Goal: Find specific page/section: Find specific page/section

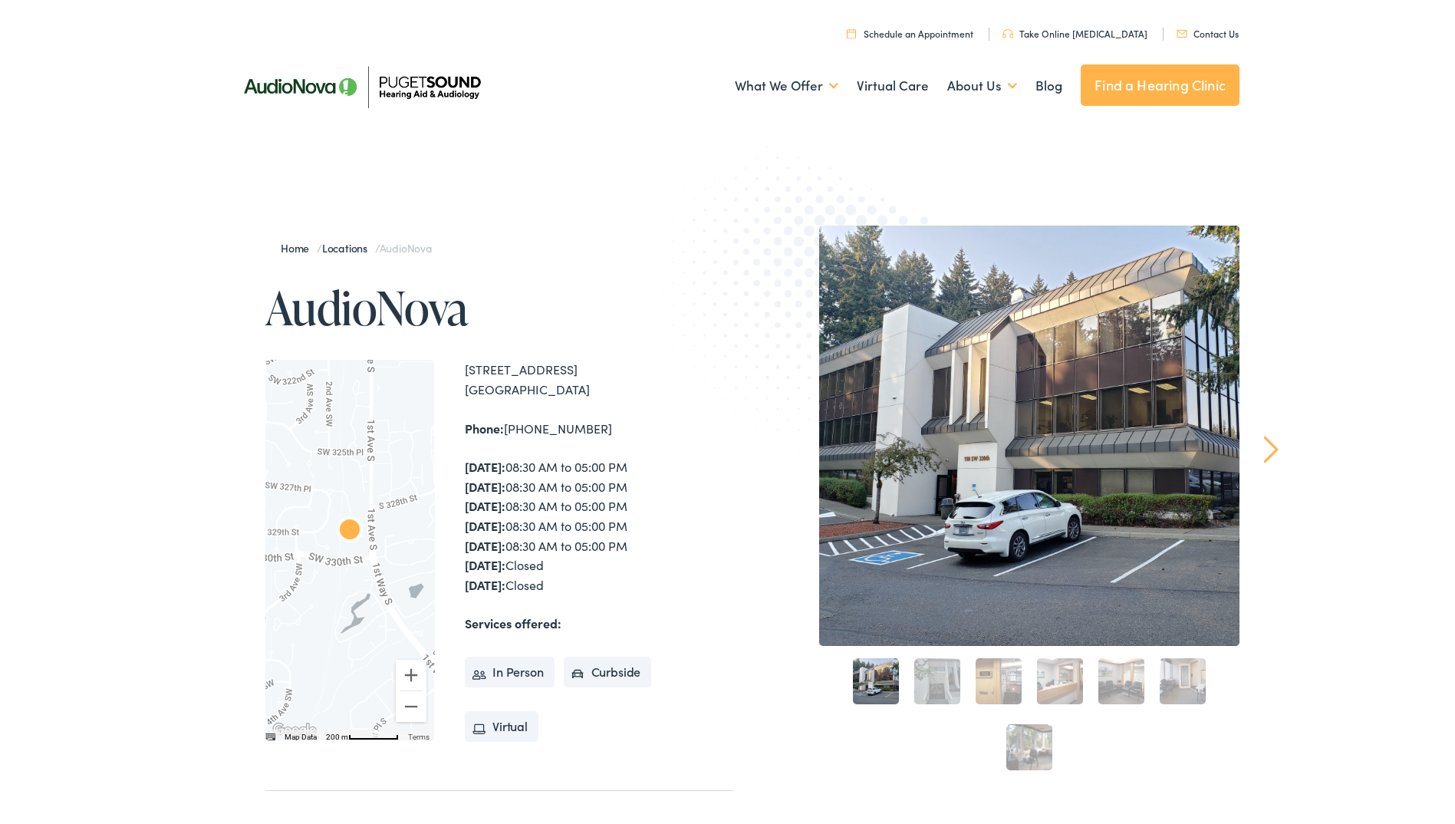
drag, startPoint x: 461, startPoint y: 352, endPoint x: 590, endPoint y: 416, distance: 144.0
click at [590, 416] on div "Home / Locations / AudioNova AudioNova To navigate the map with touch gestures …" at bounding box center [480, 553] width 506 height 663
drag, startPoint x: 588, startPoint y: 413, endPoint x: 532, endPoint y: 367, distance: 72.5
copy div "118 SW 330th St #303 Federal Way , WA 98023 Phone: 253-517-8867"
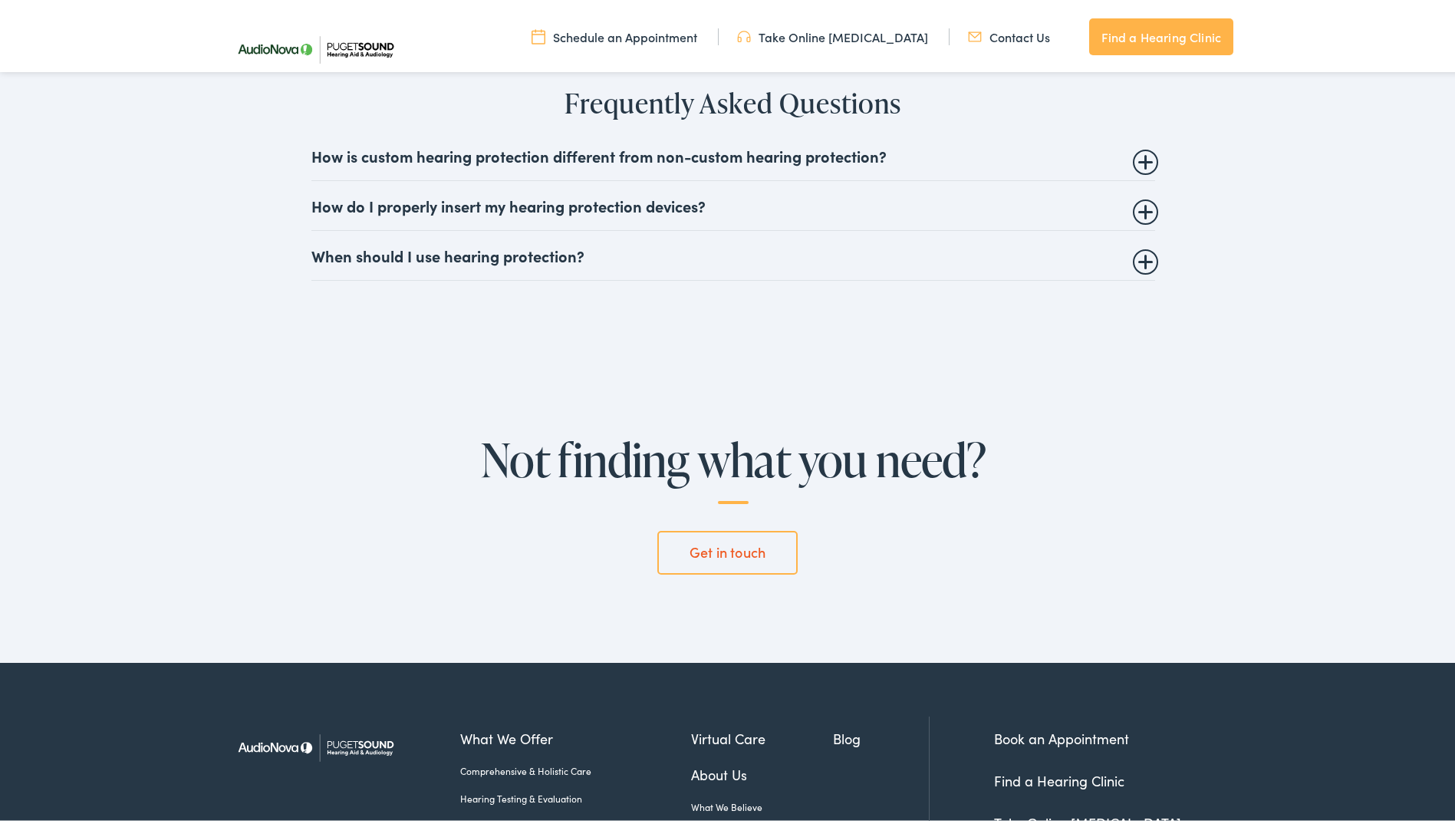
scroll to position [3451, 0]
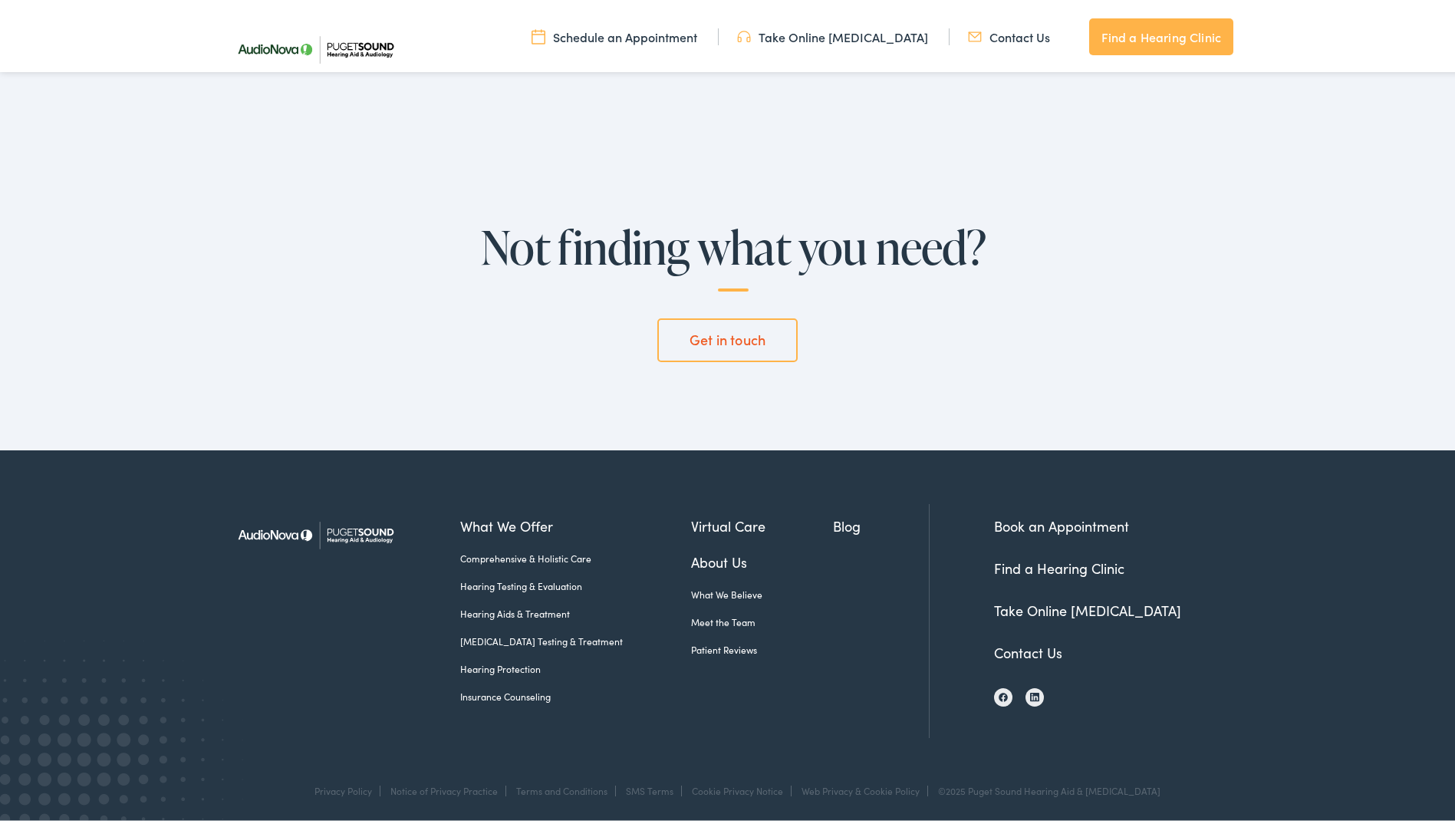
click at [1029, 653] on link "Contact Us" at bounding box center [1028, 649] width 68 height 19
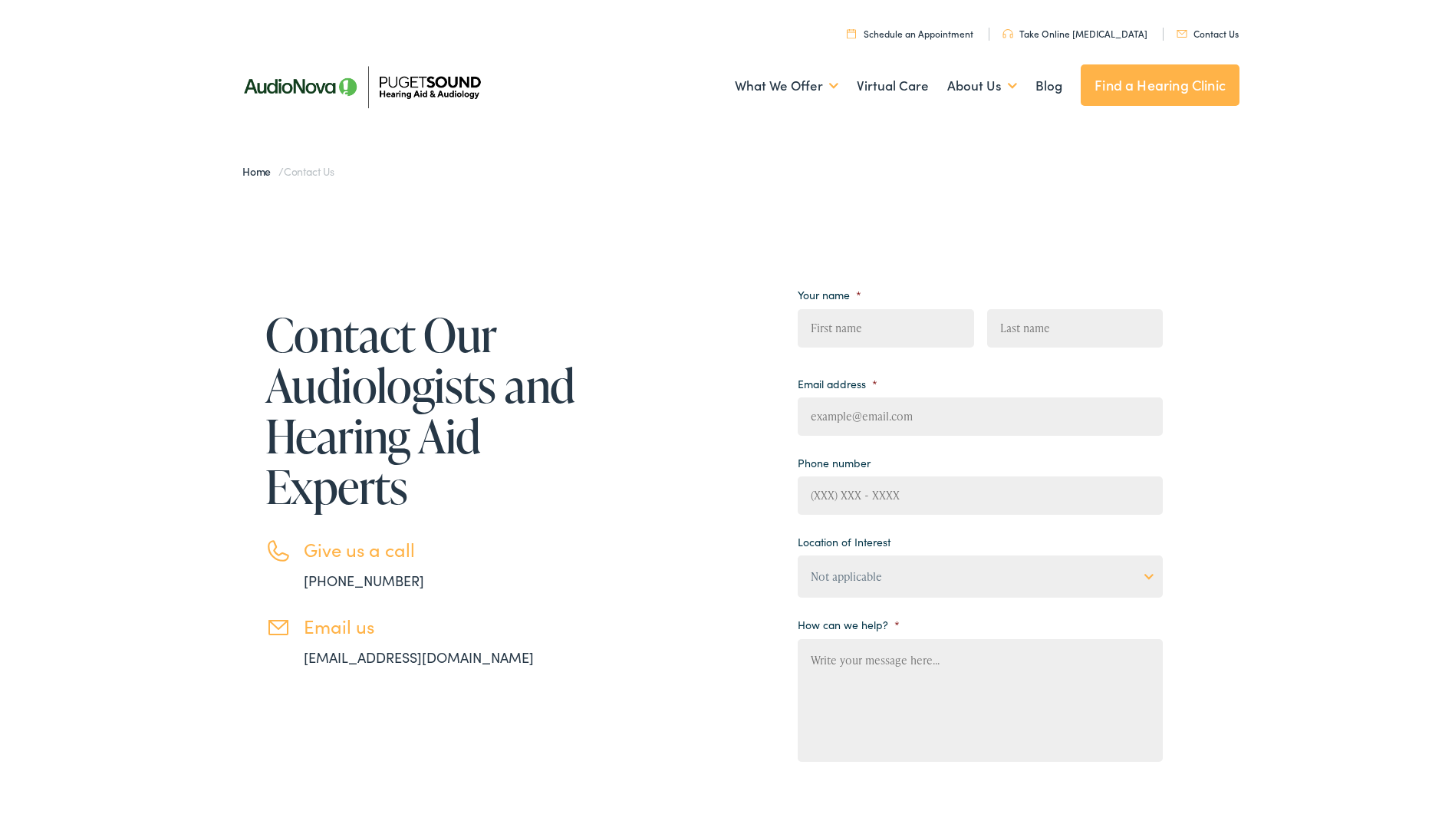
click at [945, 30] on link "Schedule an Appointment" at bounding box center [910, 30] width 127 height 13
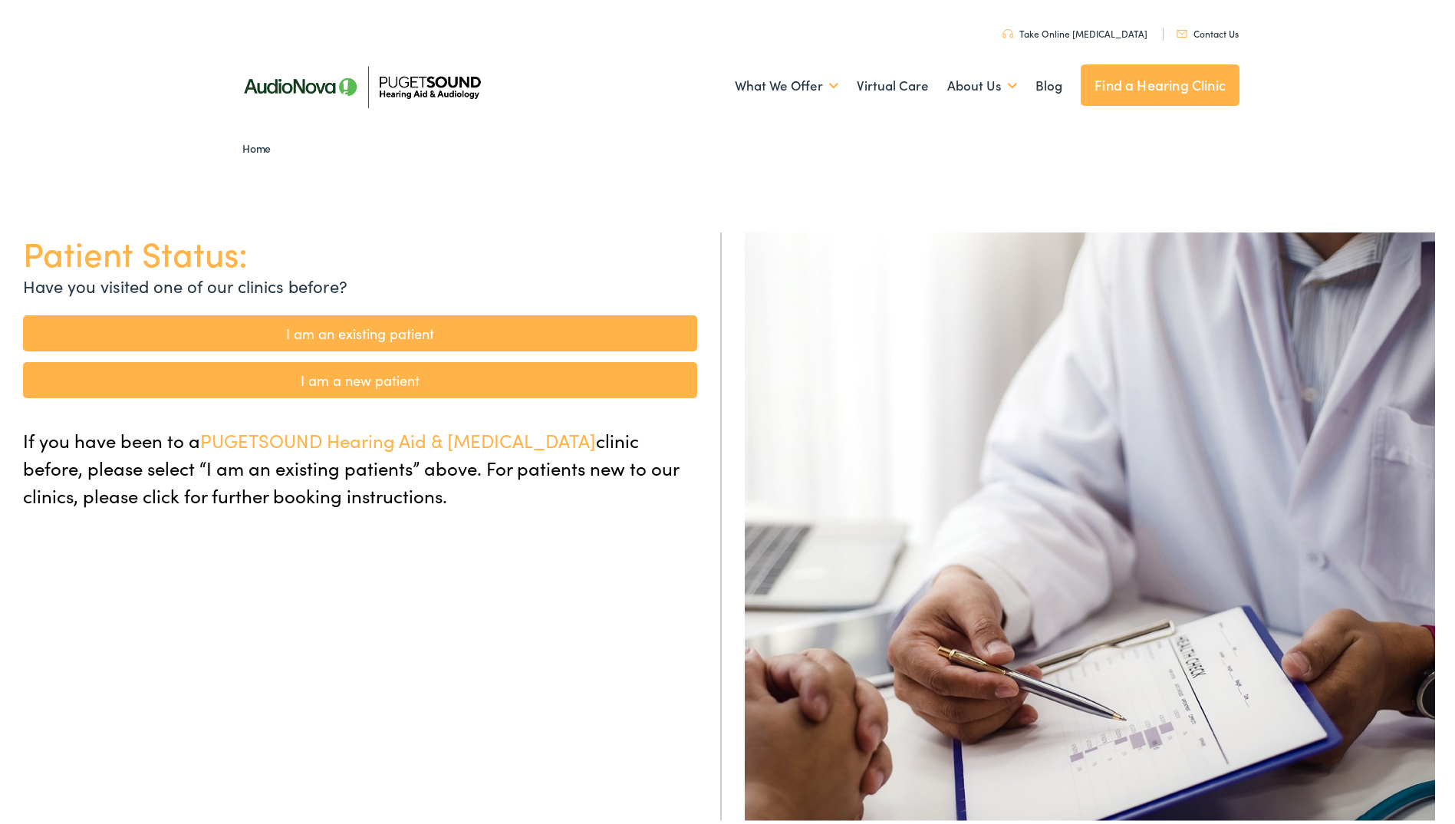
click at [1201, 30] on link "Contact Us" at bounding box center [1207, 30] width 62 height 13
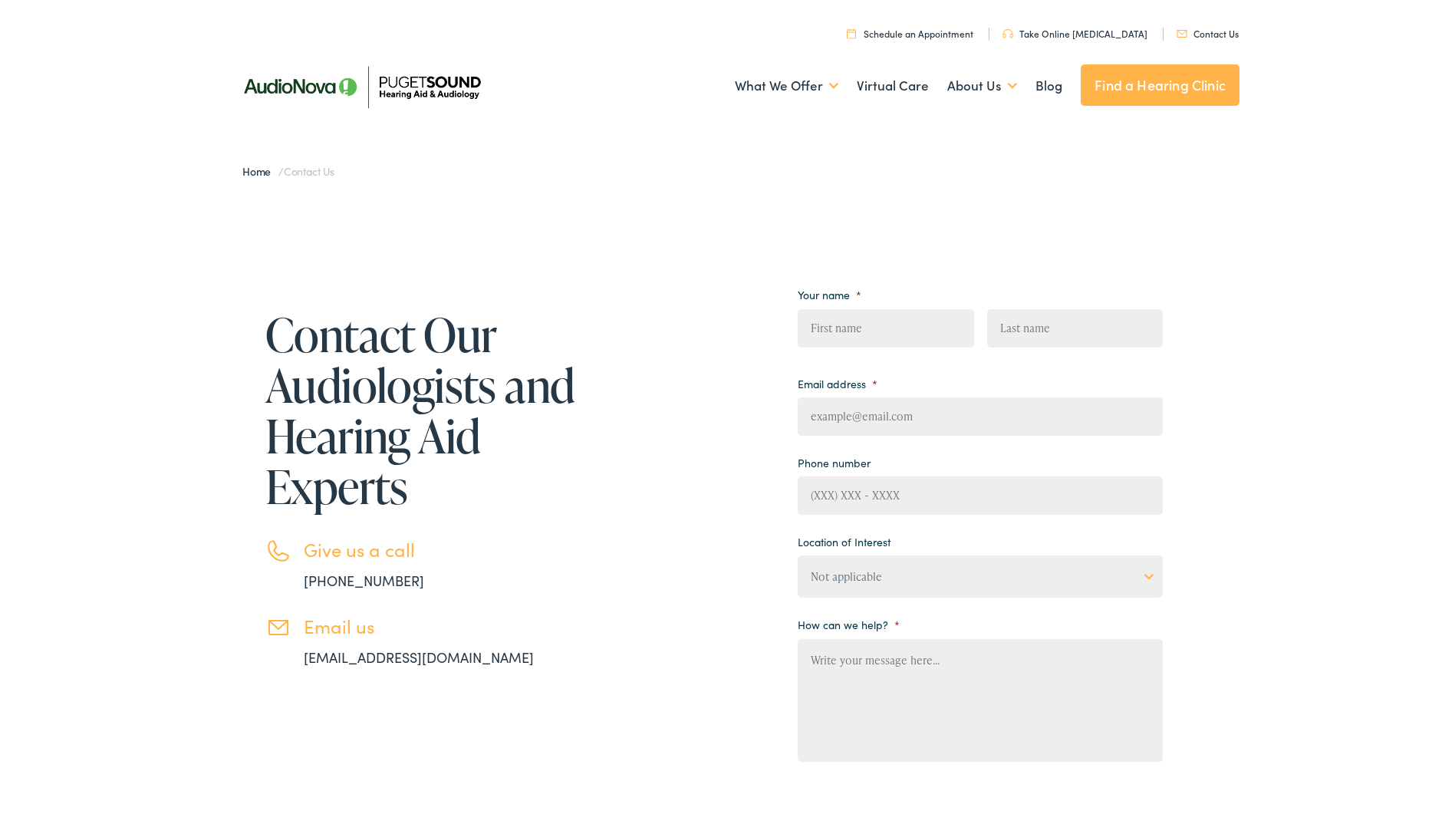
click at [525, 482] on h1 "Contact Our Audiologists and Hearing Aid Experts" at bounding box center [422, 407] width 314 height 202
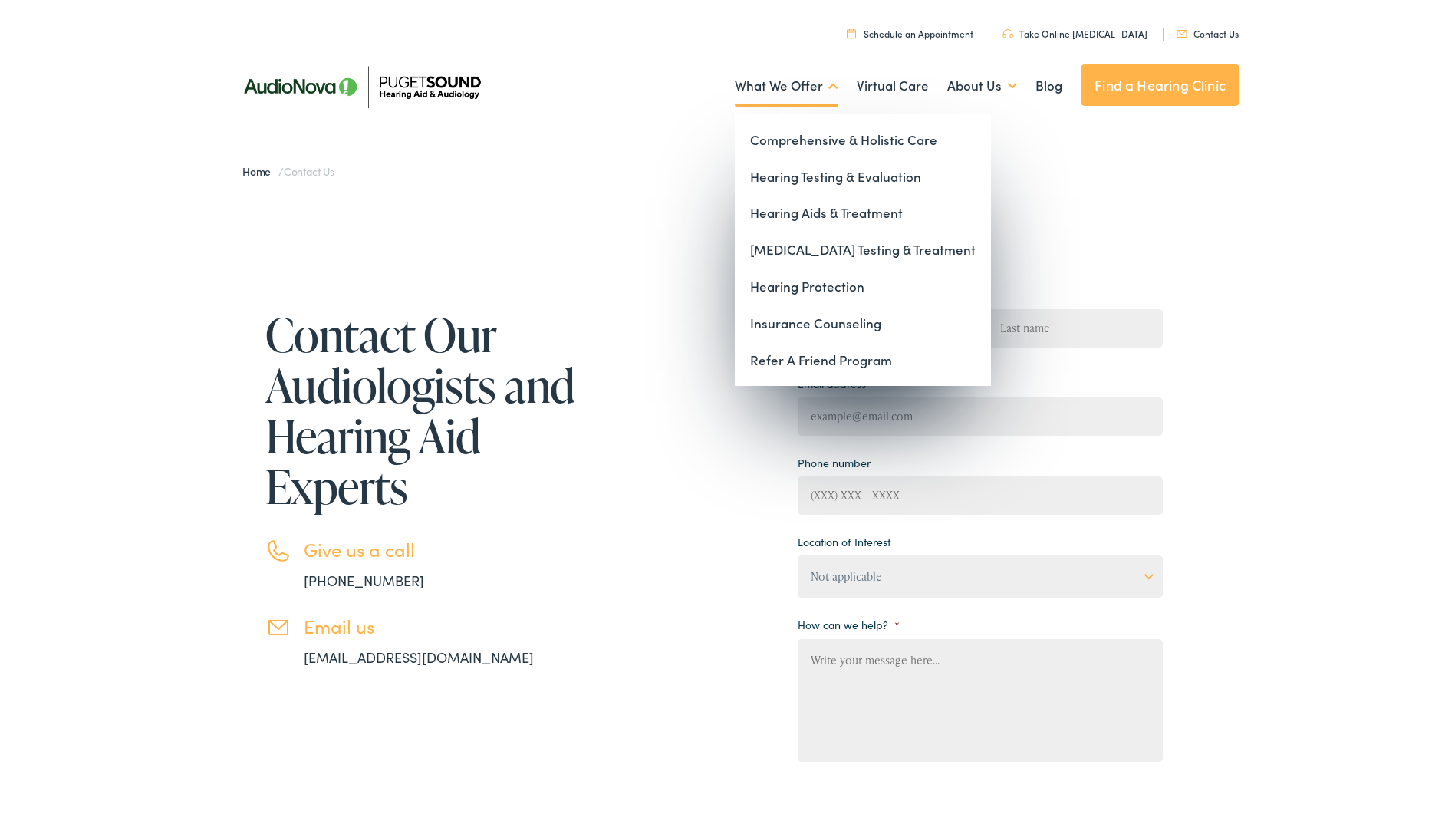
click at [781, 84] on link "What We Offer" at bounding box center [787, 82] width 104 height 57
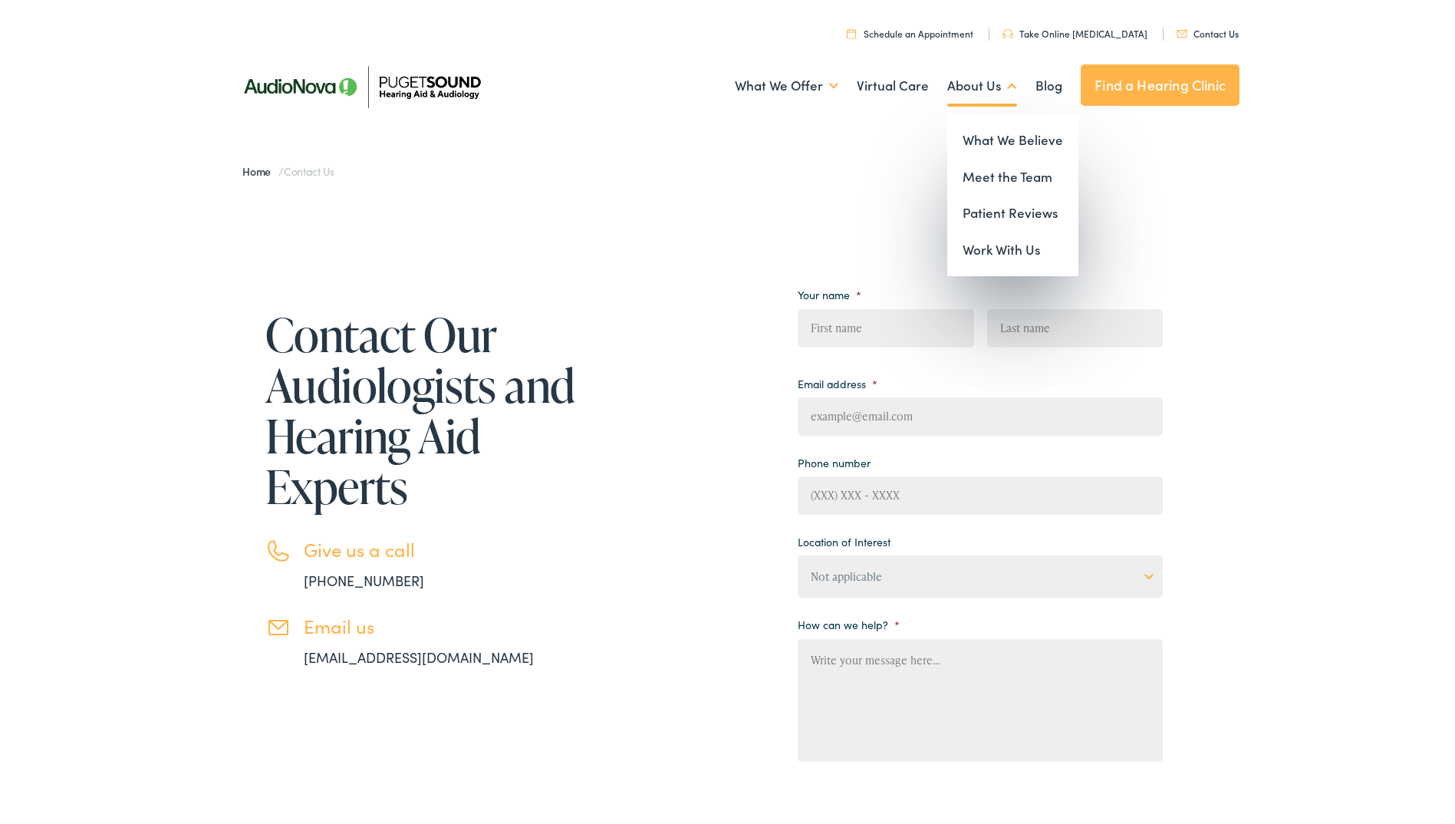
click at [972, 87] on link "About Us" at bounding box center [982, 82] width 70 height 57
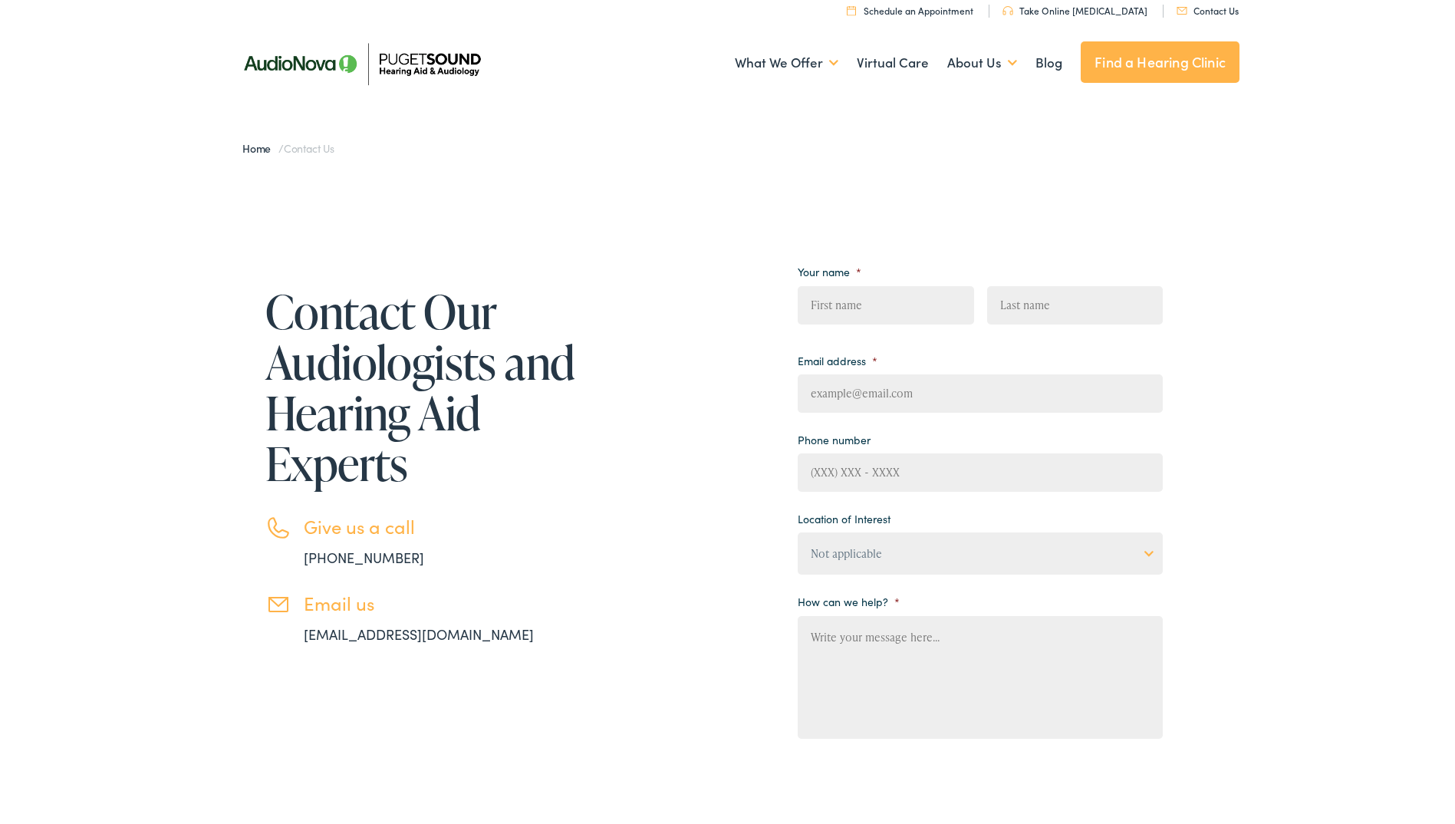
scroll to position [230, 0]
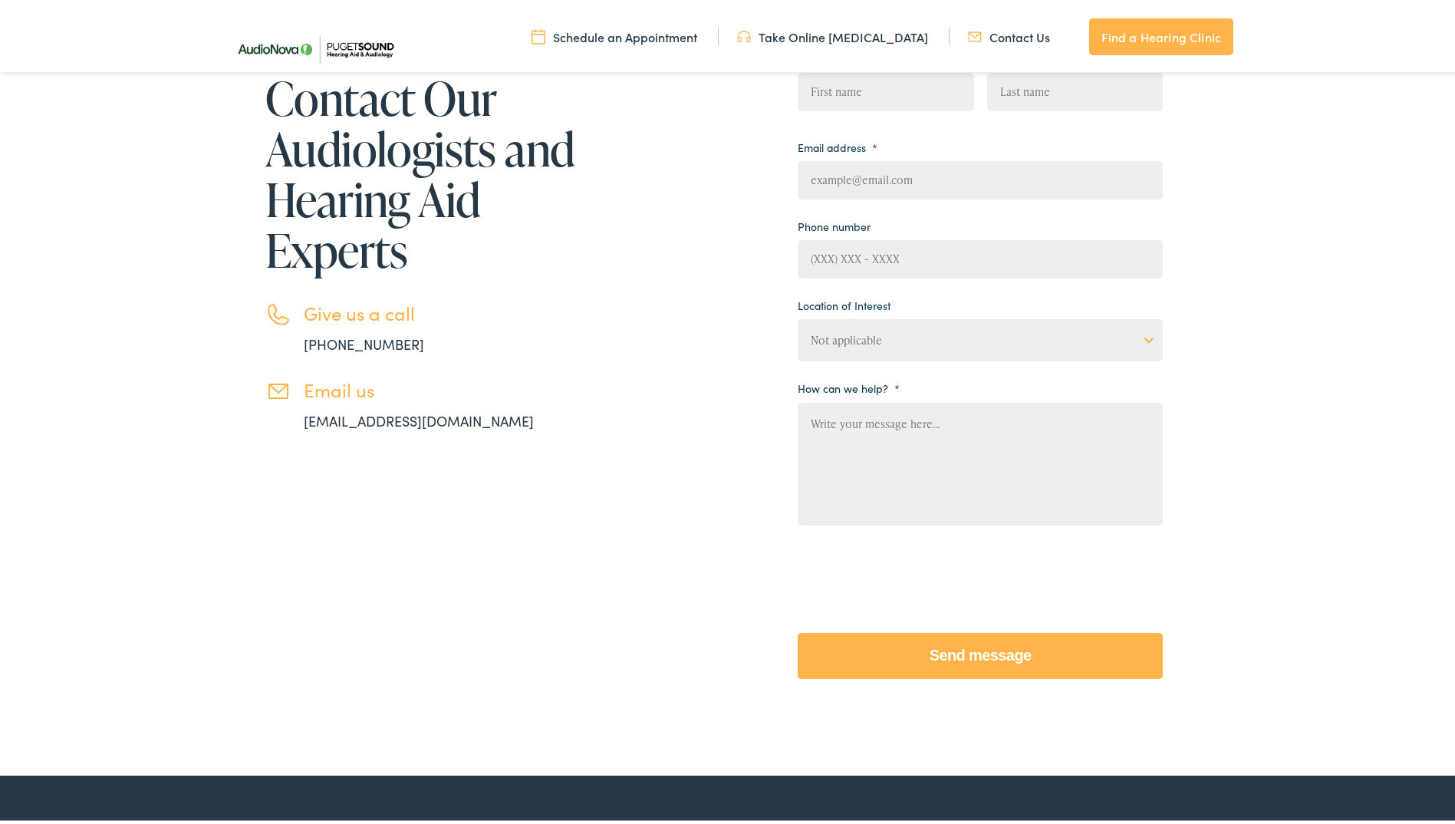
click at [335, 45] on img at bounding box center [315, 46] width 176 height 62
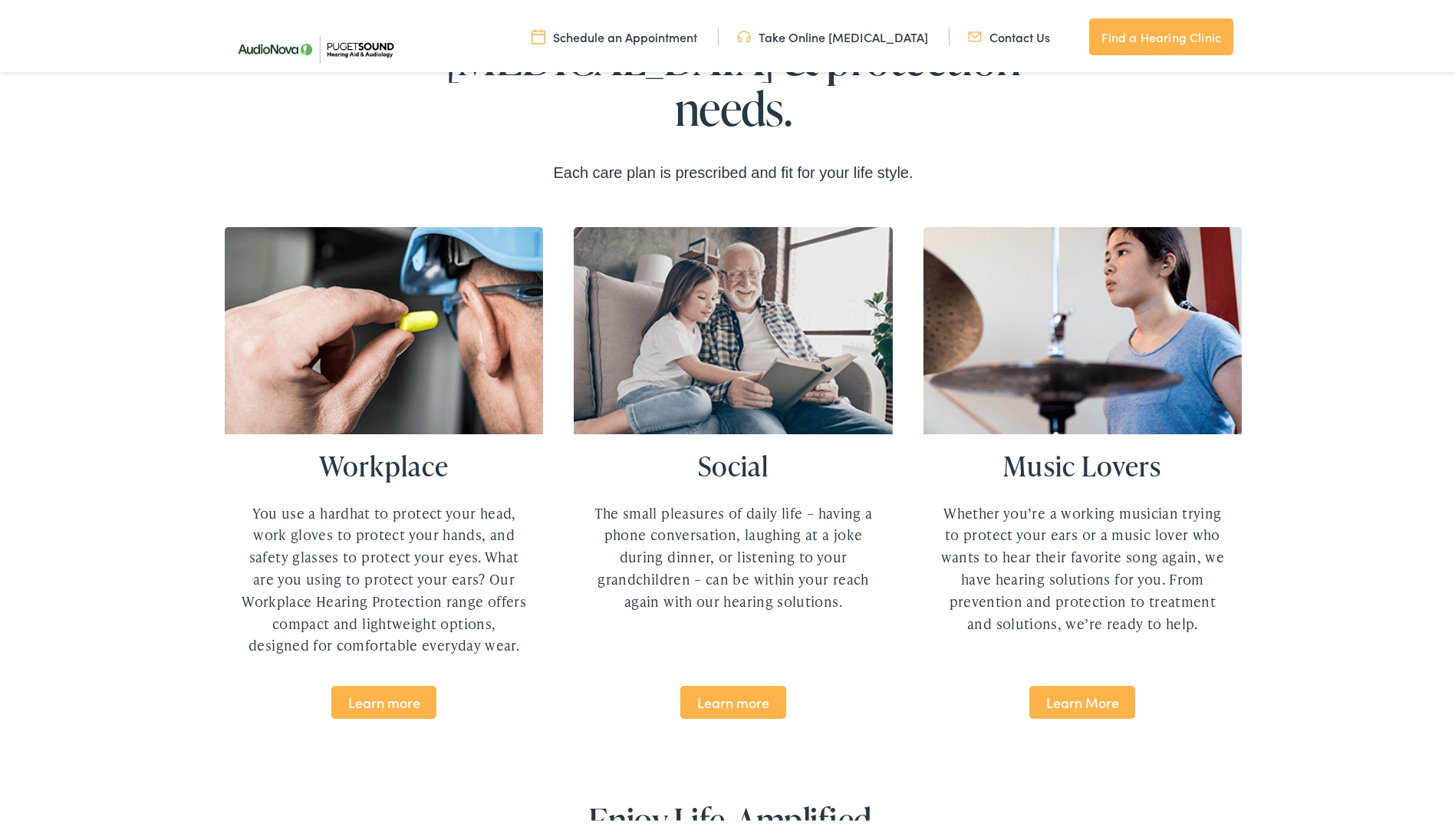
scroll to position [3221, 0]
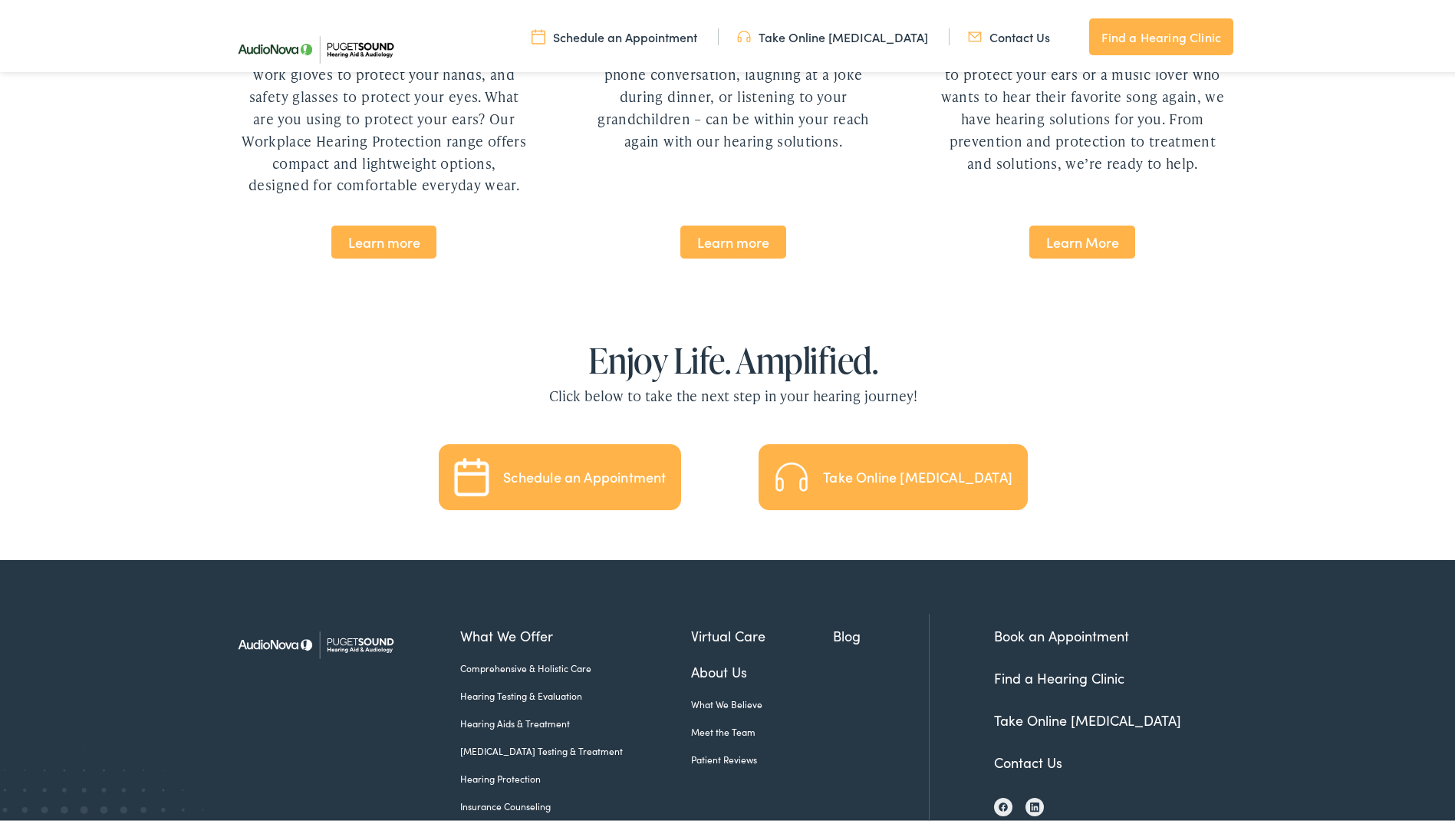
click at [1100, 665] on link "Find a Hearing Clinic" at bounding box center [1059, 674] width 130 height 19
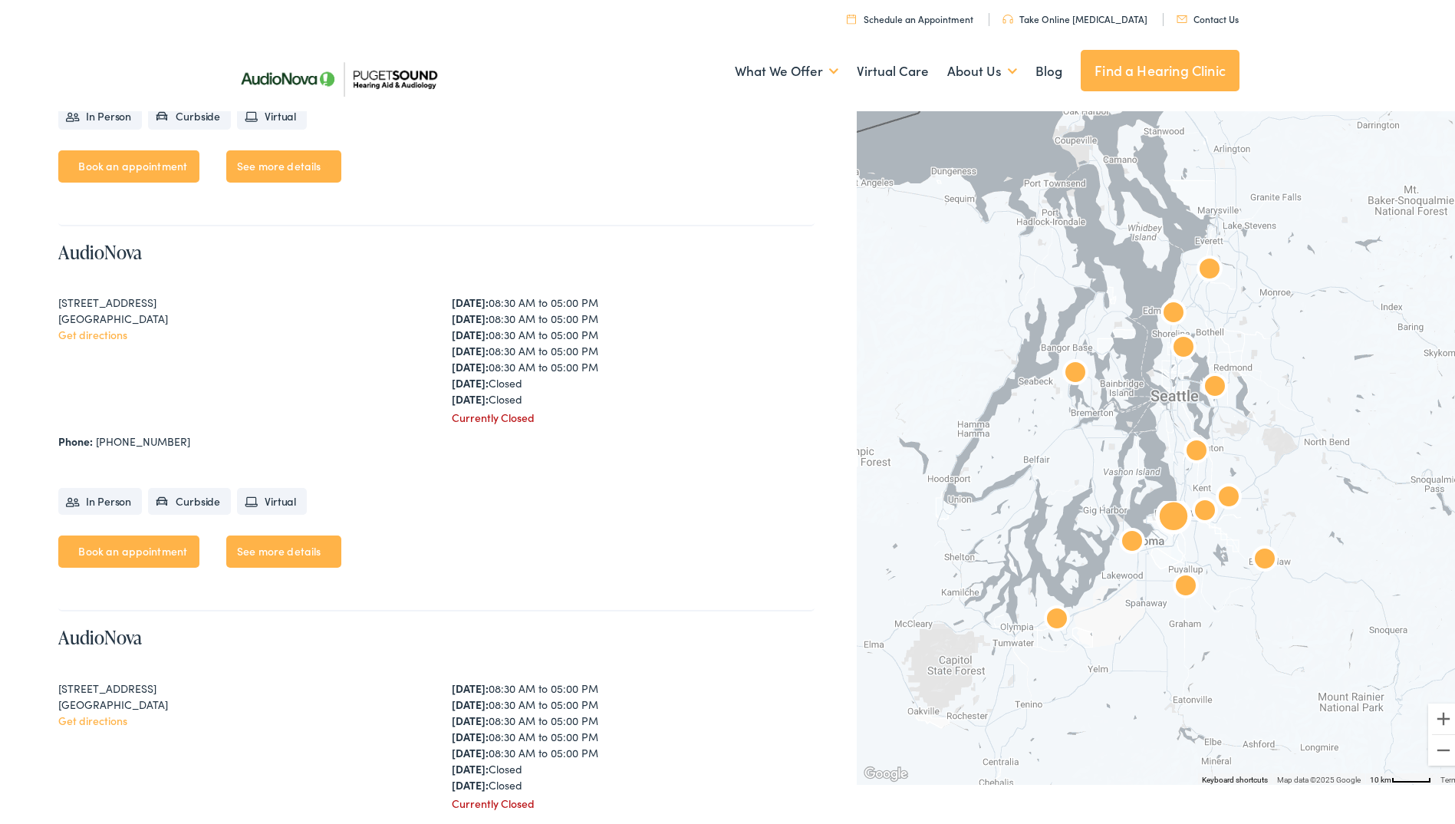
scroll to position [2224, 0]
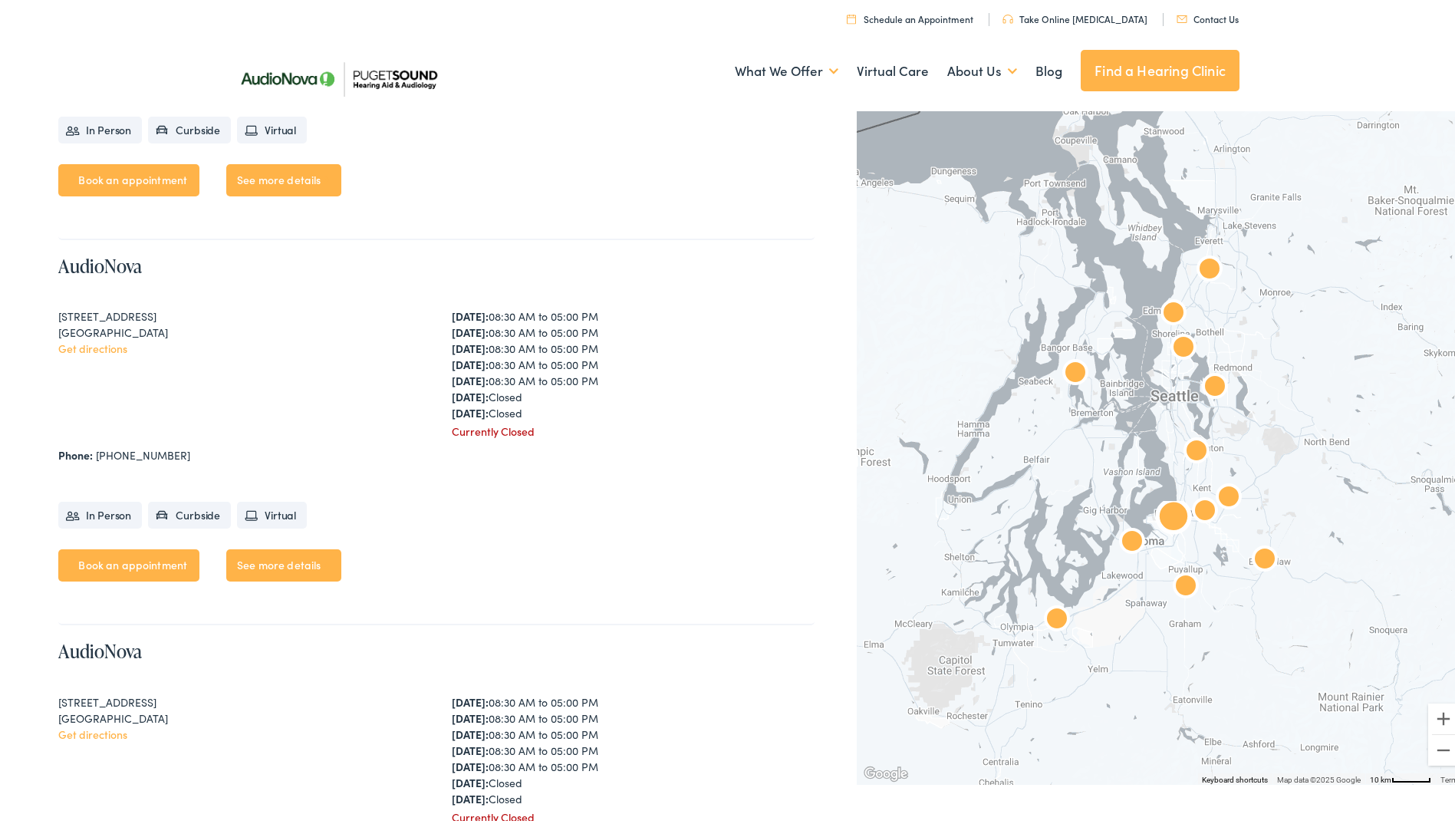
click at [275, 564] on link "See more details" at bounding box center [283, 562] width 115 height 32
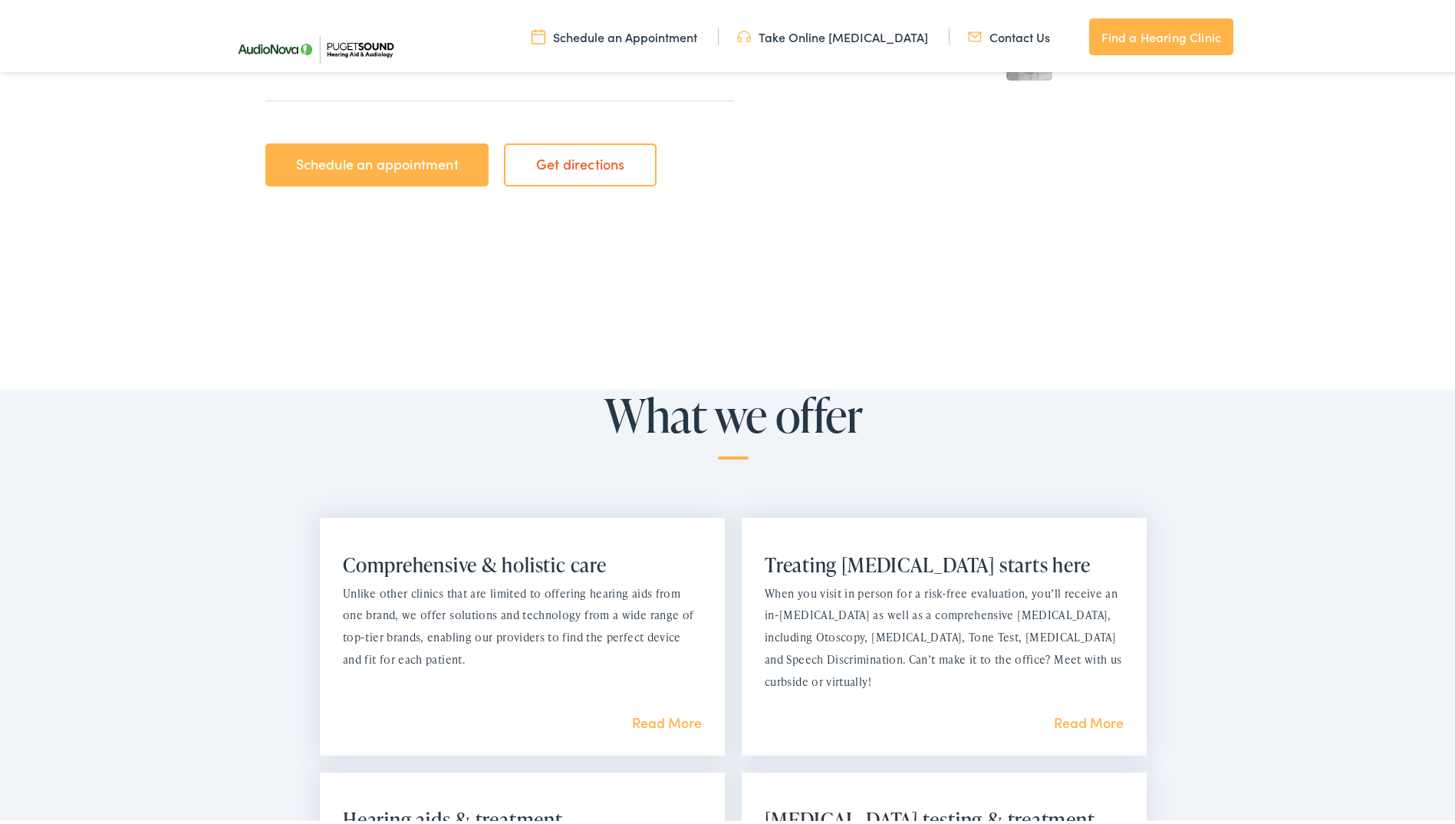
scroll to position [690, 0]
